Goal: Check status: Check status

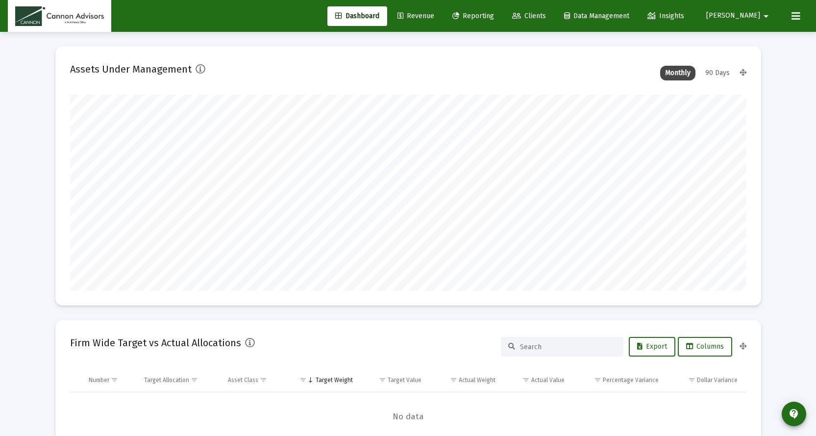
scroll to position [196, 364]
type input "[DATE]"
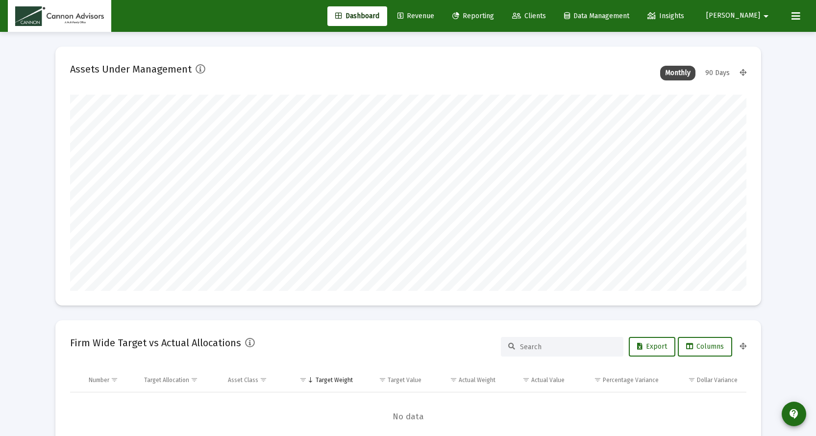
click at [434, 12] on span "Revenue" at bounding box center [415, 16] width 37 height 8
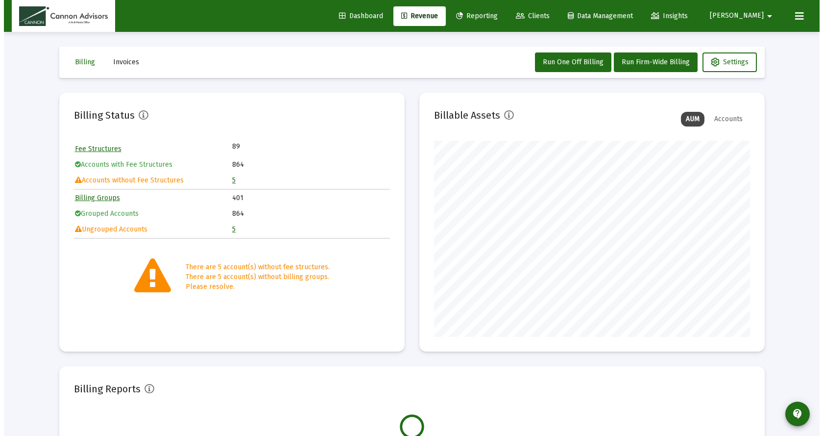
scroll to position [196, 316]
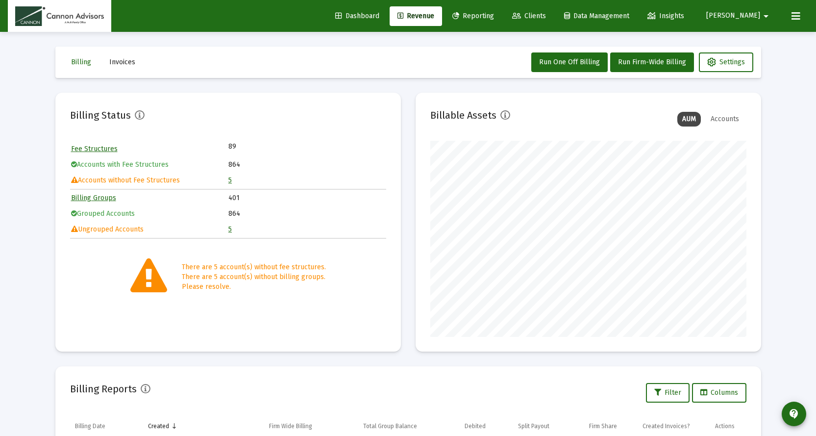
click at [230, 180] on link "5" at bounding box center [229, 180] width 3 height 8
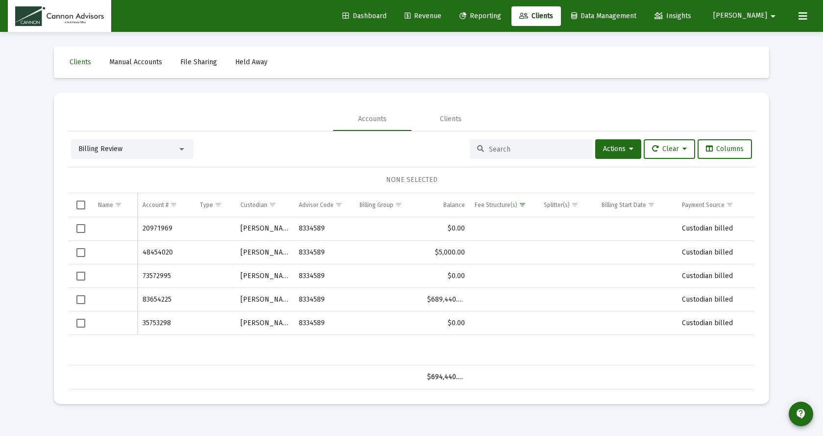
click at [101, 230] on div "Data grid" at bounding box center [115, 228] width 34 height 10
click at [102, 226] on div "Data grid" at bounding box center [115, 228] width 34 height 10
click at [102, 230] on div "Data grid" at bounding box center [115, 228] width 34 height 10
drag, startPoint x: 104, startPoint y: 298, endPoint x: 108, endPoint y: 323, distance: 25.8
click at [105, 302] on div "Data grid" at bounding box center [115, 299] width 34 height 10
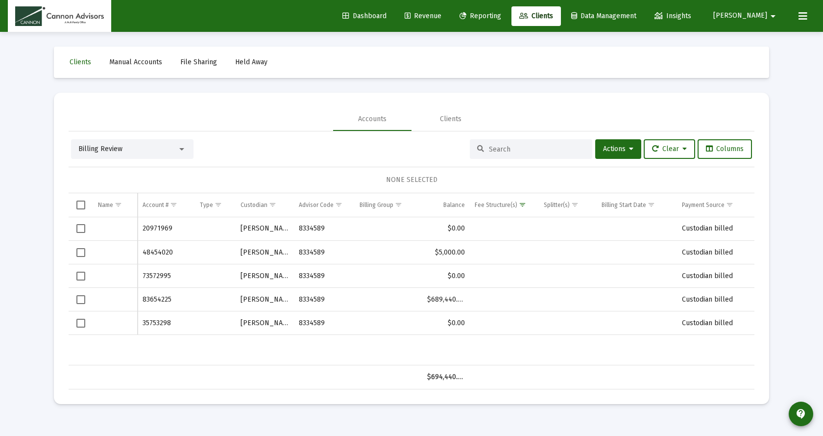
click at [113, 334] on td "Data grid" at bounding box center [115, 323] width 45 height 24
